Goal: Transaction & Acquisition: Purchase product/service

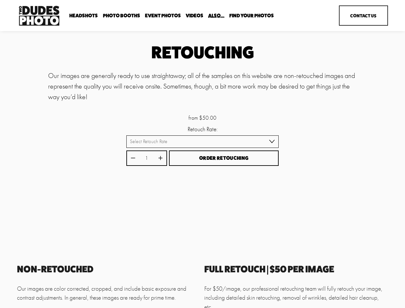
click at [203, 154] on button "Order Retouching" at bounding box center [224, 159] width 110 height 16
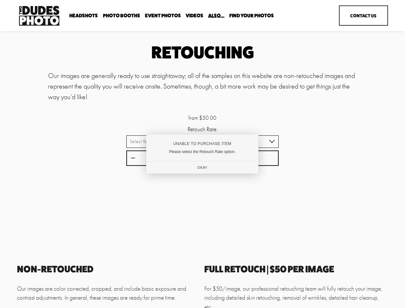
click at [203, 142] on div "Unable to Purchase Item" at bounding box center [202, 144] width 91 height 4
click at [133, 159] on div at bounding box center [202, 154] width 405 height 308
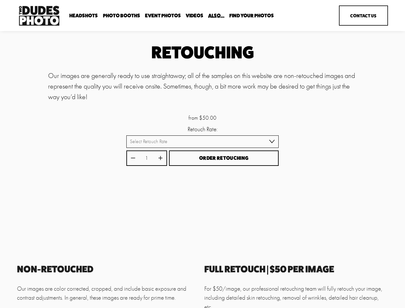
click at [161, 159] on div "Unable to Purchase Item Please select the Retouch Rate option. Okay" at bounding box center [203, 154] width 108 height 38
click at [224, 159] on div "Unable to Purchase Item Please select the Retouch Rate option. Okay" at bounding box center [203, 154] width 108 height 38
